Goal: Task Accomplishment & Management: Manage account settings

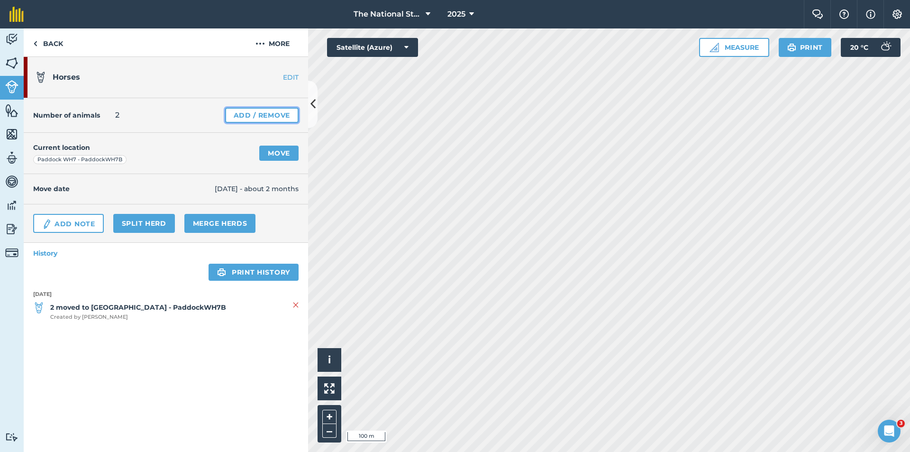
click at [292, 118] on link "Add / Remove" at bounding box center [261, 115] width 73 height 15
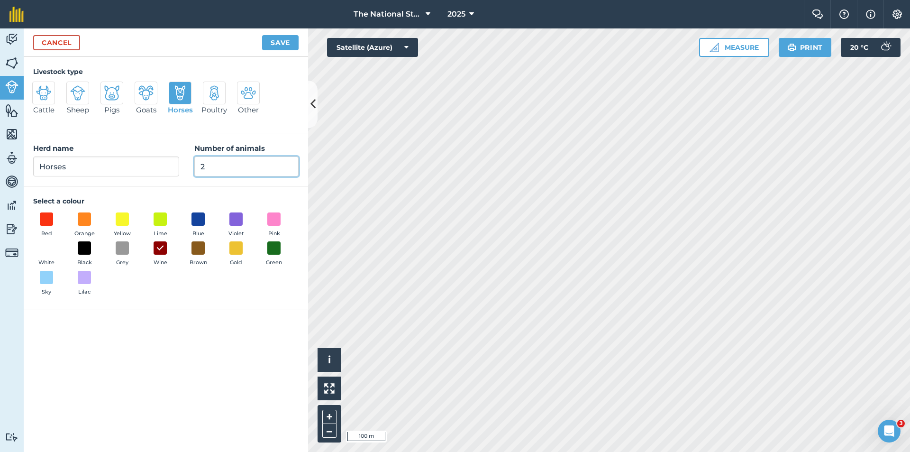
drag, startPoint x: 252, startPoint y: 160, endPoint x: 152, endPoint y: 160, distance: 99.5
click at [141, 166] on div "Herd name Horses Number of animals 2" at bounding box center [166, 159] width 284 height 53
type input "1"
click at [281, 34] on div "Cancel Save" at bounding box center [166, 42] width 284 height 28
click at [279, 38] on button "Save" at bounding box center [280, 42] width 36 height 15
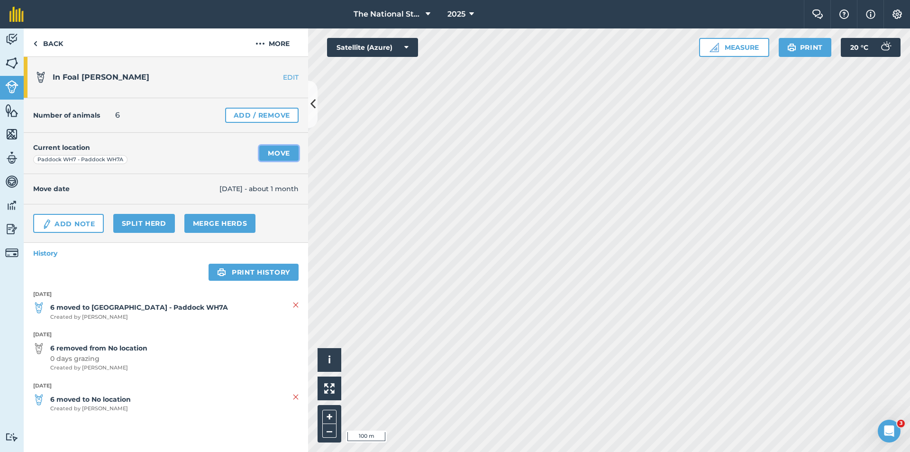
click at [274, 152] on link "Move" at bounding box center [278, 152] width 39 height 15
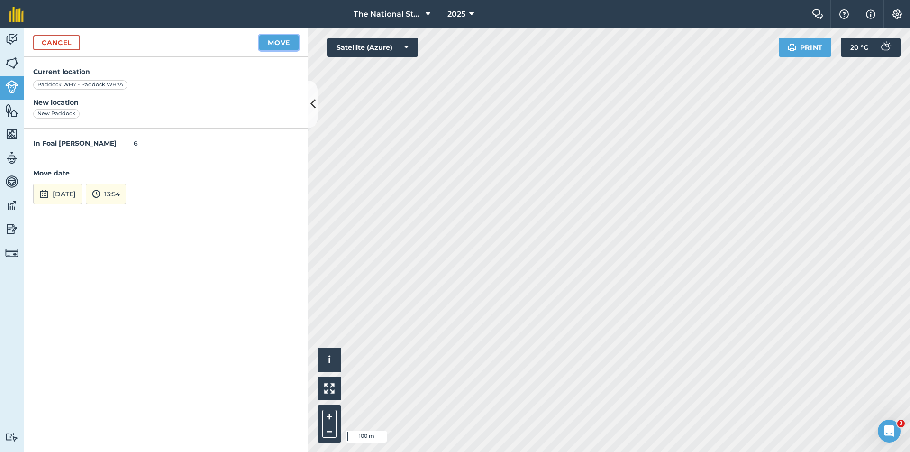
click at [273, 42] on button "Move" at bounding box center [278, 42] width 39 height 15
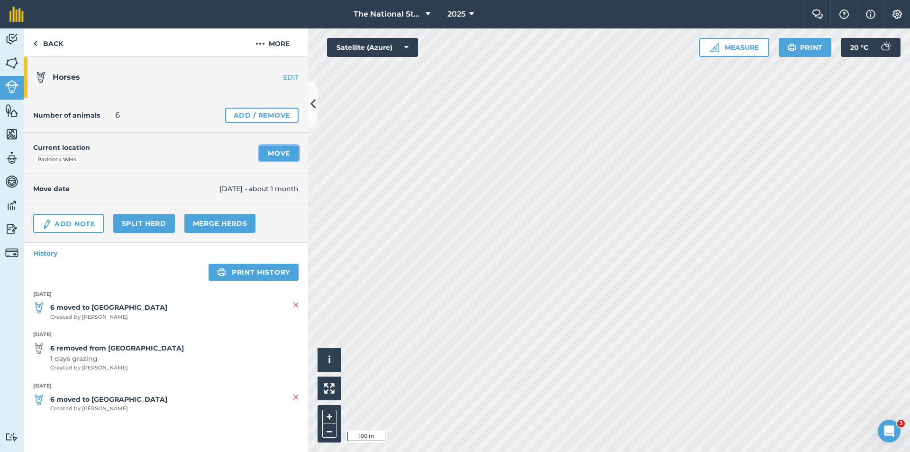
click at [288, 152] on link "Move" at bounding box center [278, 152] width 39 height 15
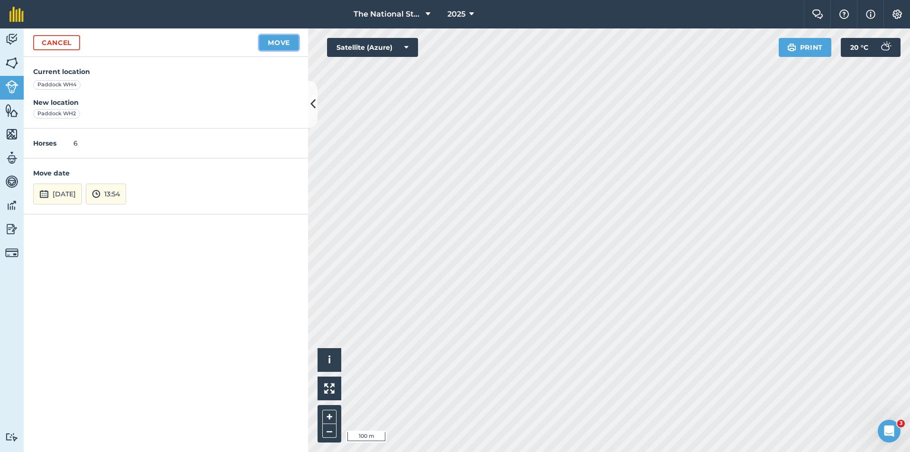
click at [281, 44] on button "Move" at bounding box center [278, 42] width 39 height 15
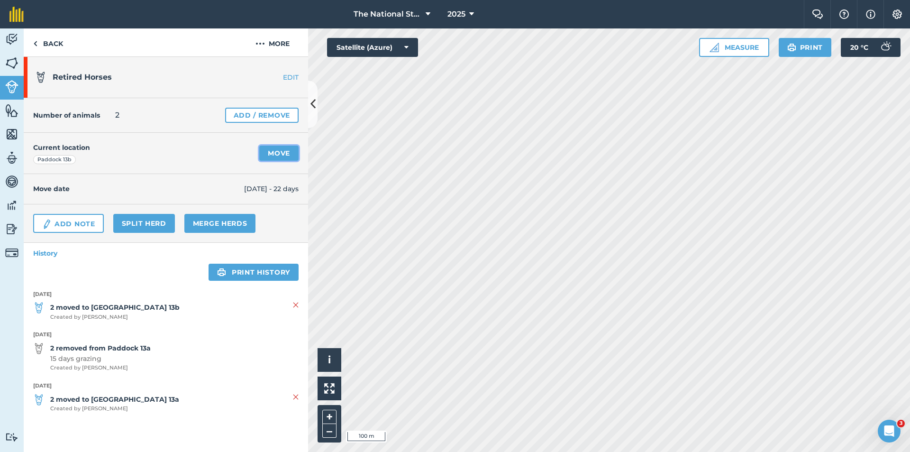
click at [268, 158] on link "Move" at bounding box center [278, 152] width 39 height 15
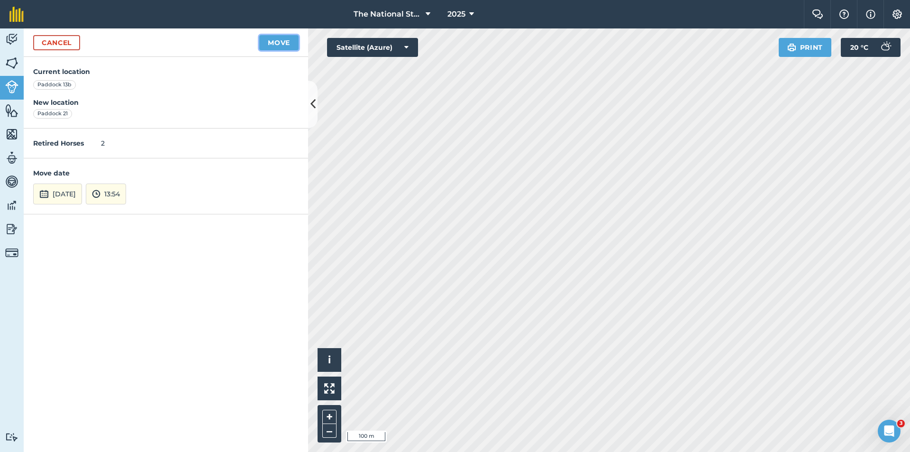
click at [277, 41] on button "Move" at bounding box center [278, 42] width 39 height 15
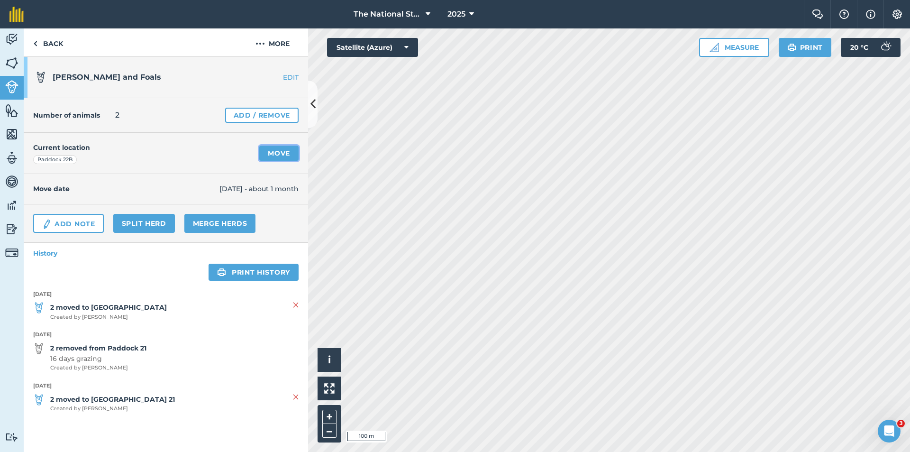
click at [271, 150] on link "Move" at bounding box center [278, 152] width 39 height 15
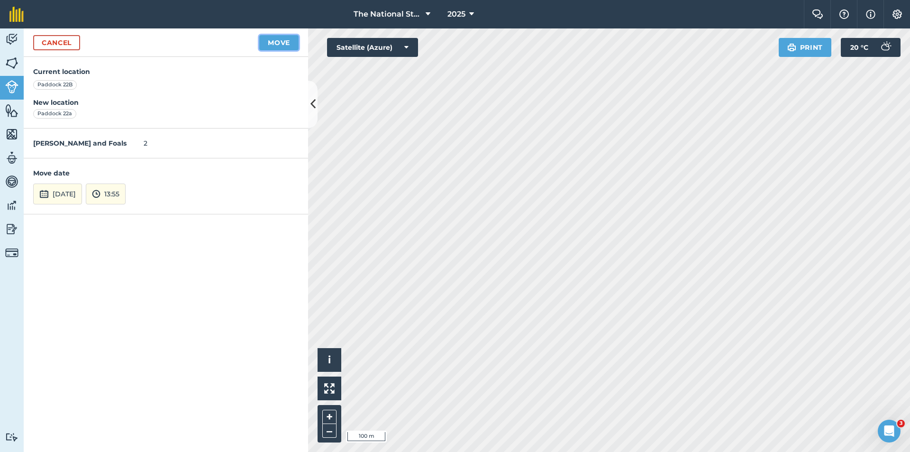
click at [288, 47] on button "Move" at bounding box center [278, 42] width 39 height 15
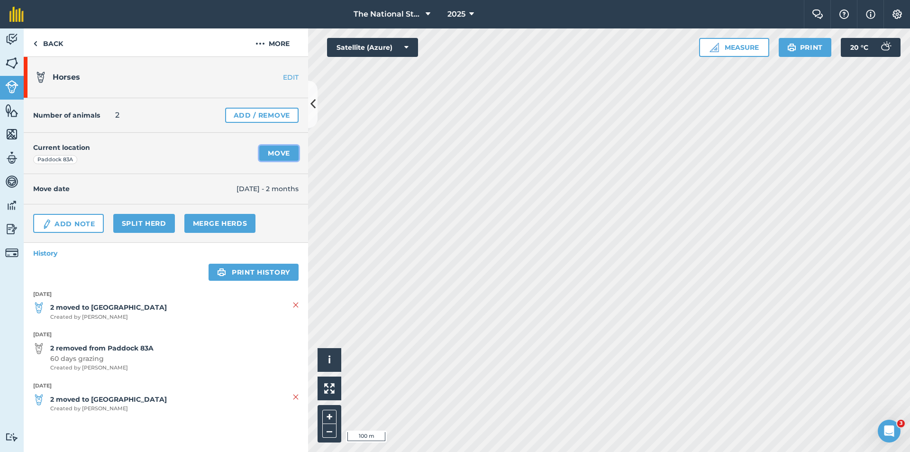
click at [270, 153] on link "Move" at bounding box center [278, 152] width 39 height 15
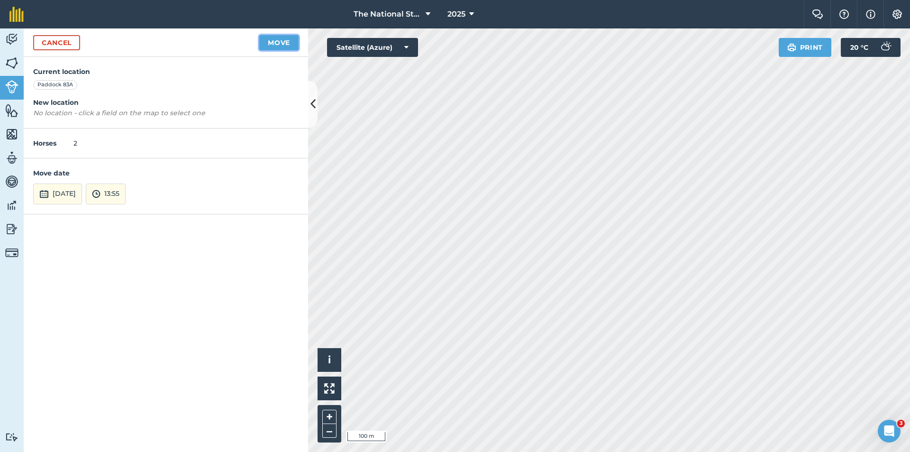
click at [285, 42] on button "Move" at bounding box center [278, 42] width 39 height 15
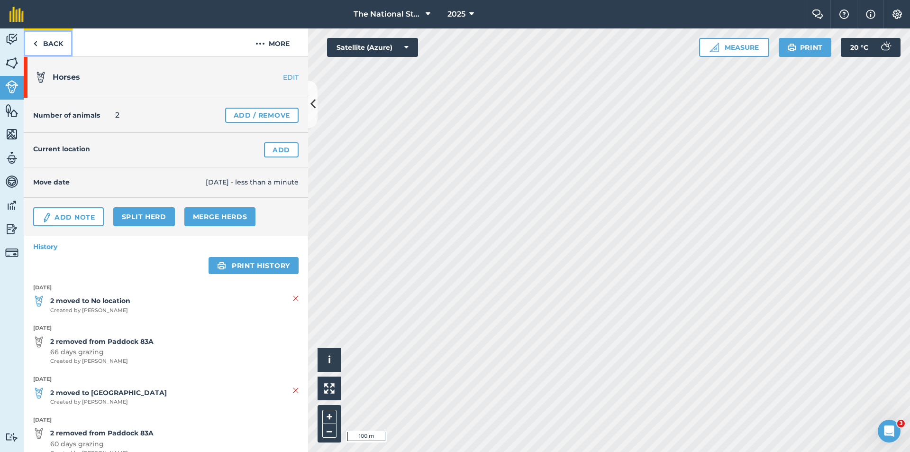
click at [55, 45] on link "Back" at bounding box center [48, 42] width 49 height 28
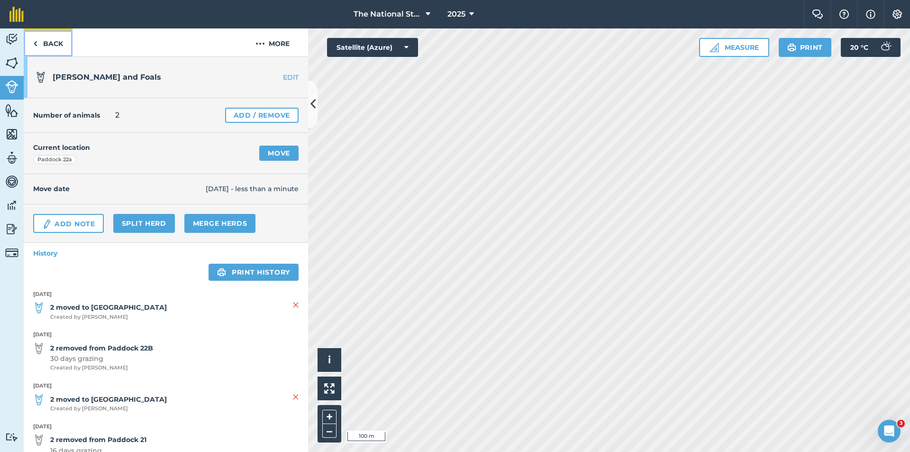
click at [46, 45] on link "Back" at bounding box center [48, 42] width 49 height 28
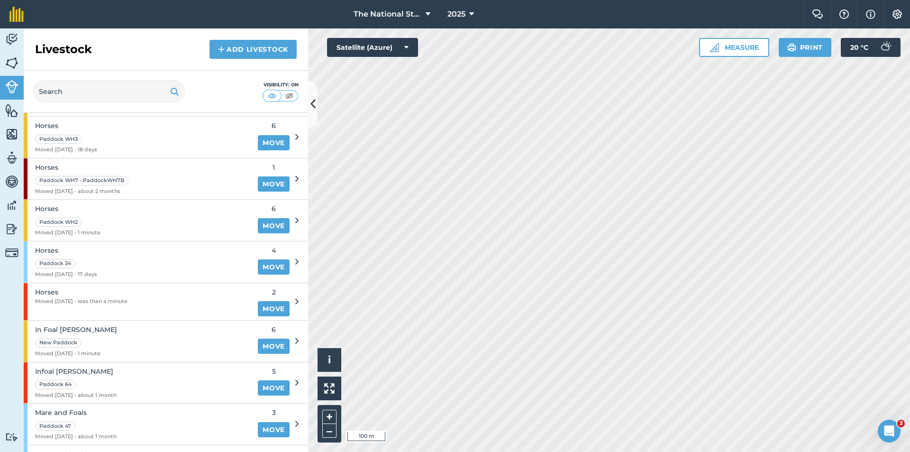
scroll to position [343, 0]
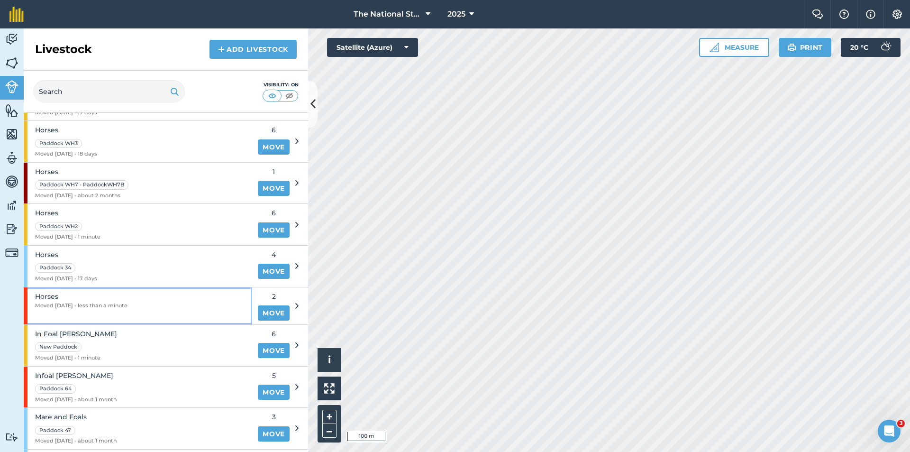
click at [171, 302] on div "Horses Moved [DATE] - less than a minute" at bounding box center [138, 305] width 228 height 37
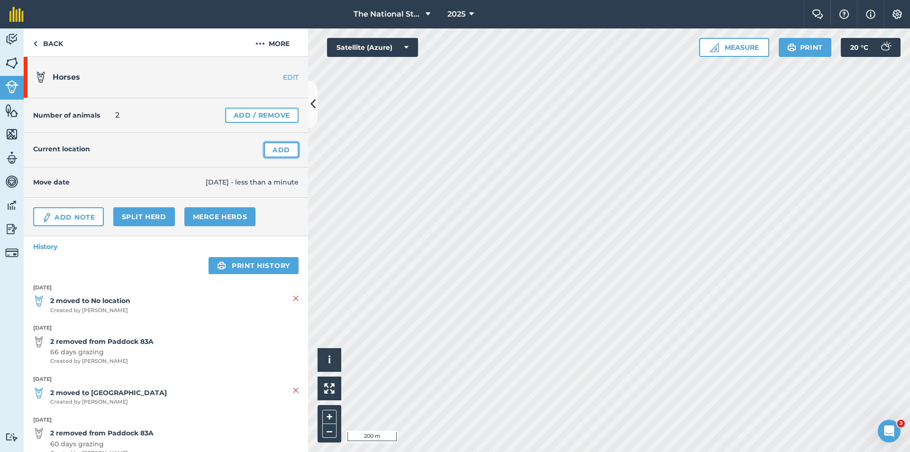
click at [269, 152] on link "Add" at bounding box center [281, 149] width 35 height 15
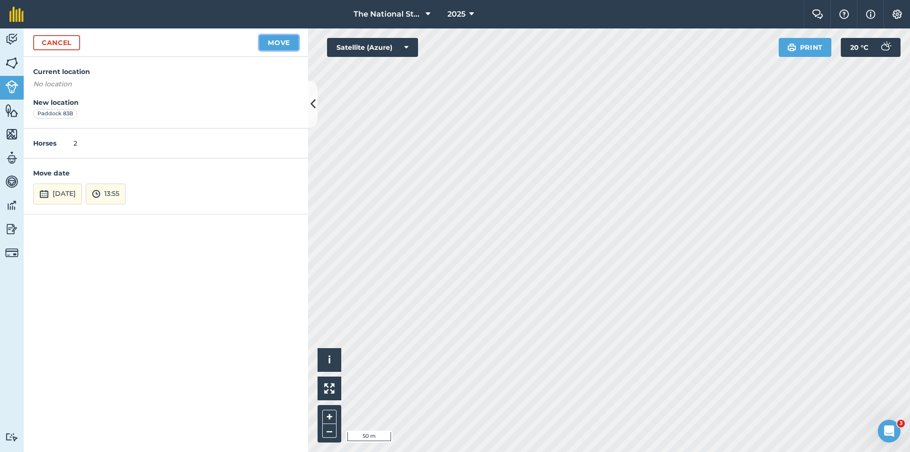
click at [277, 45] on button "Move" at bounding box center [278, 42] width 39 height 15
